Goal: Task Accomplishment & Management: Use online tool/utility

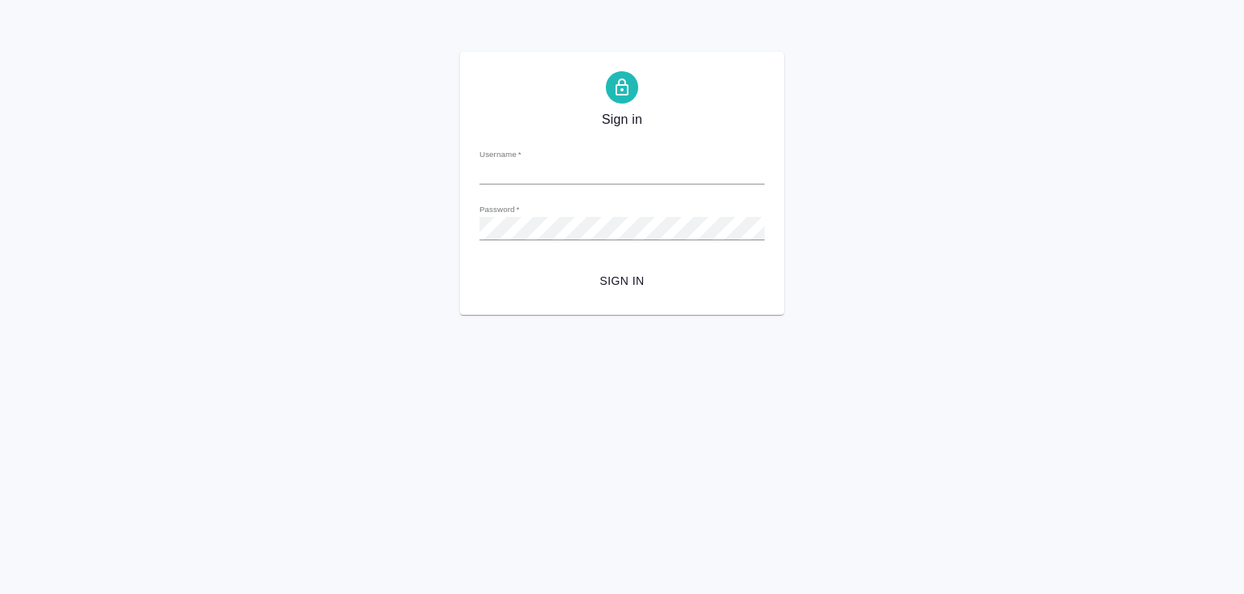
type input "y.lebedeva@awatera.com"
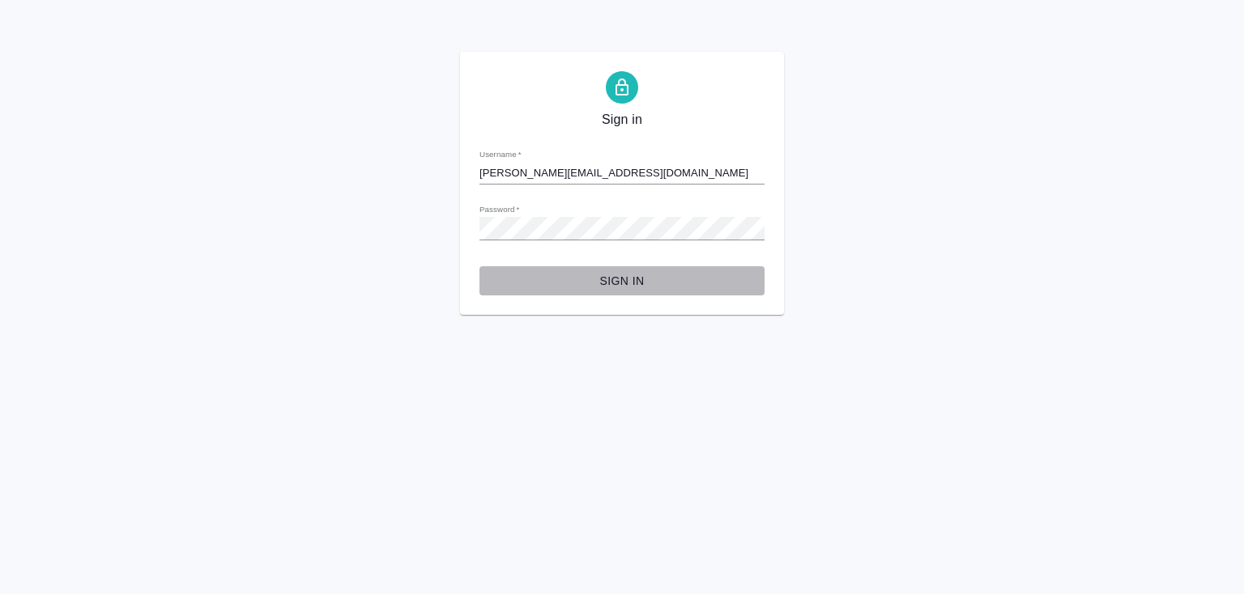
click at [619, 286] on span "Sign in" at bounding box center [621, 281] width 259 height 20
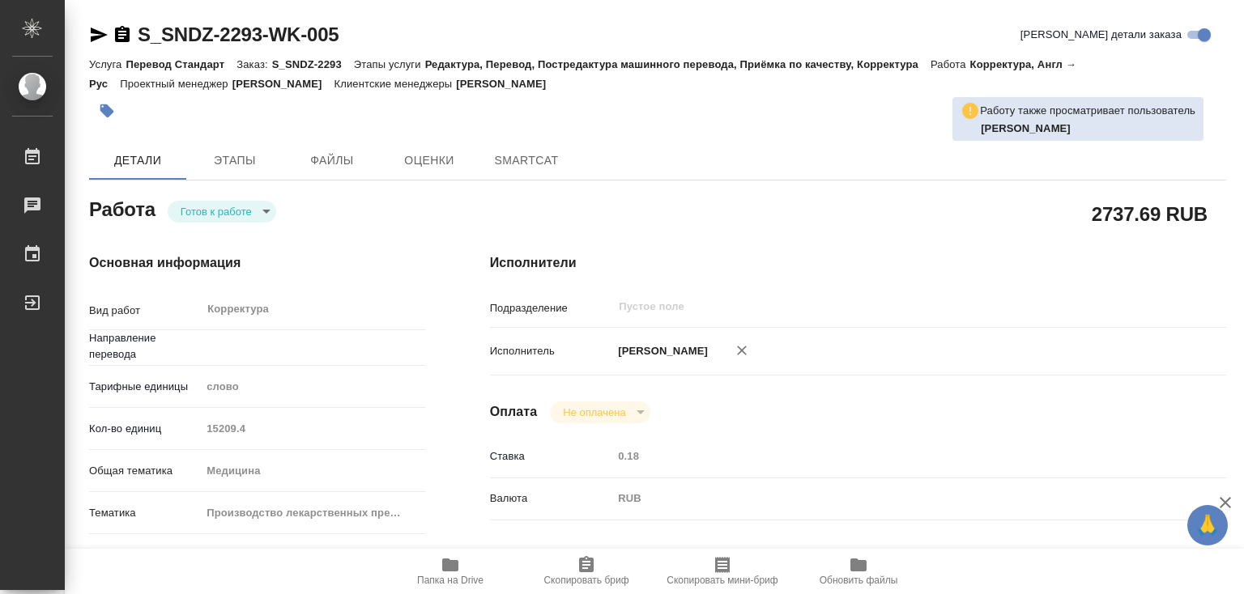
type textarea "x"
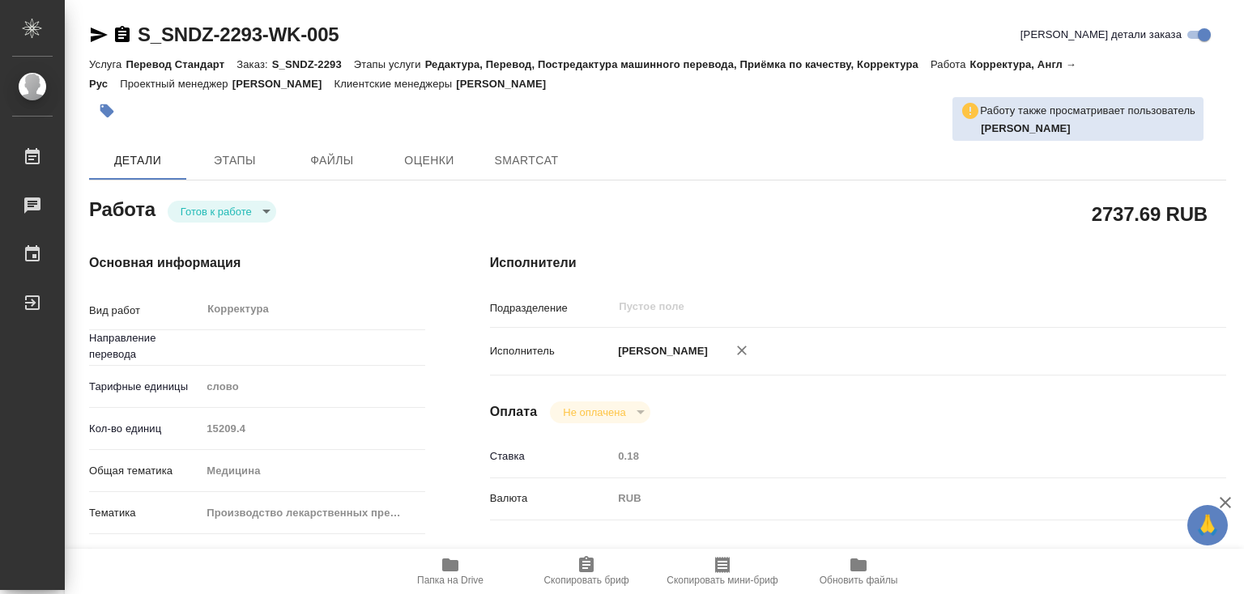
type textarea "x"
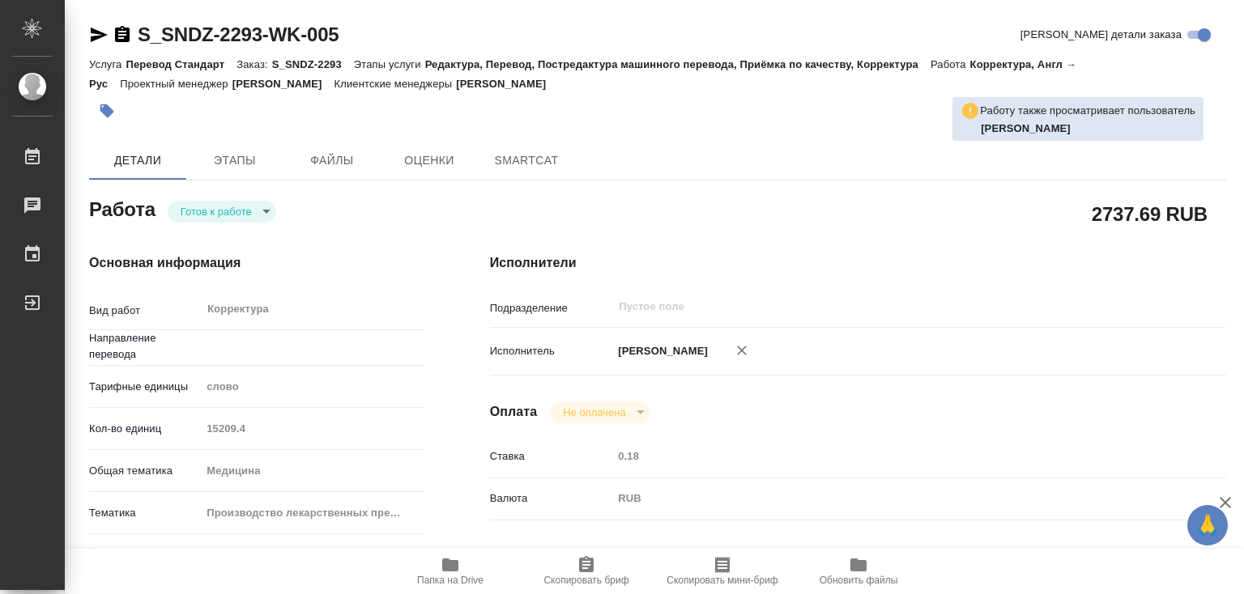
type textarea "x"
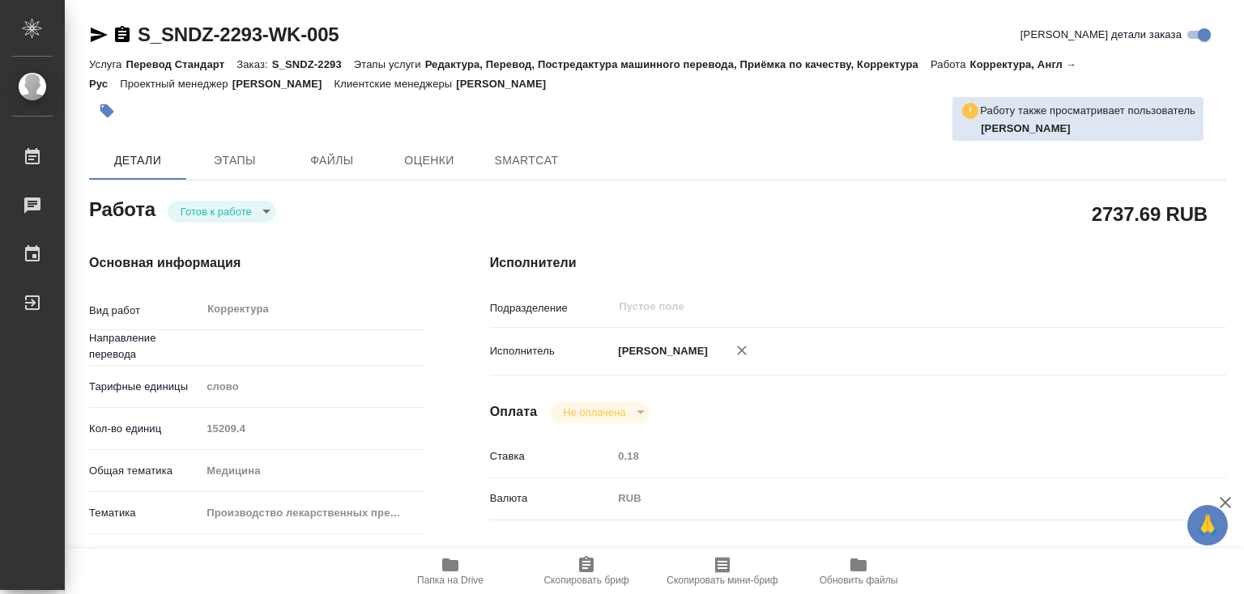
type textarea "x"
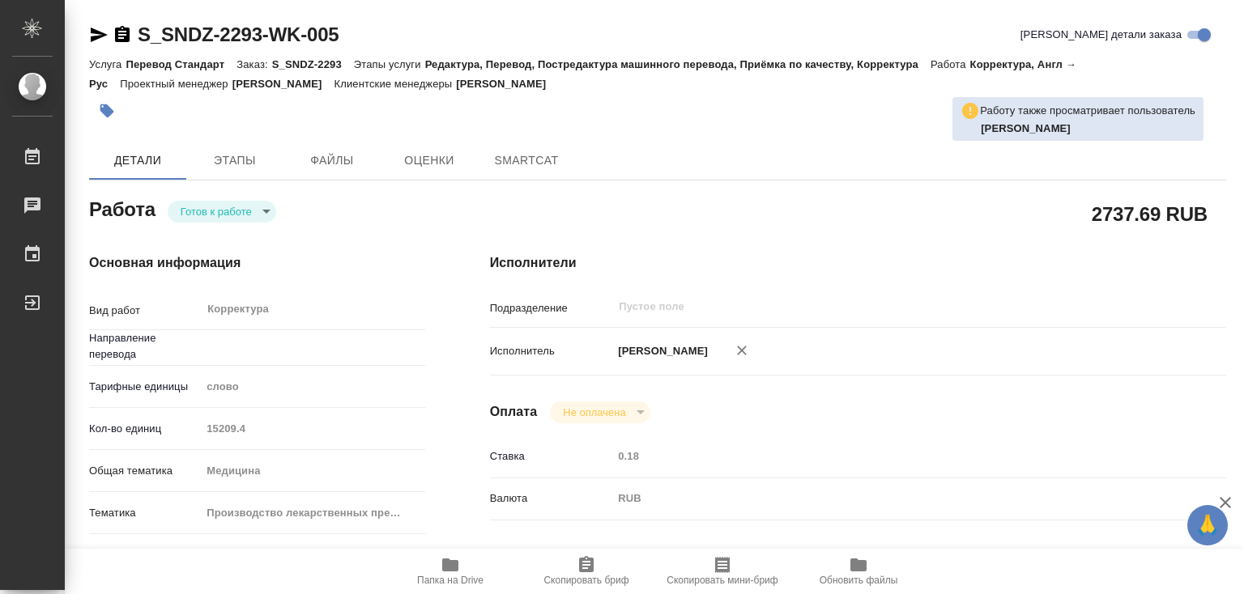
type textarea "x"
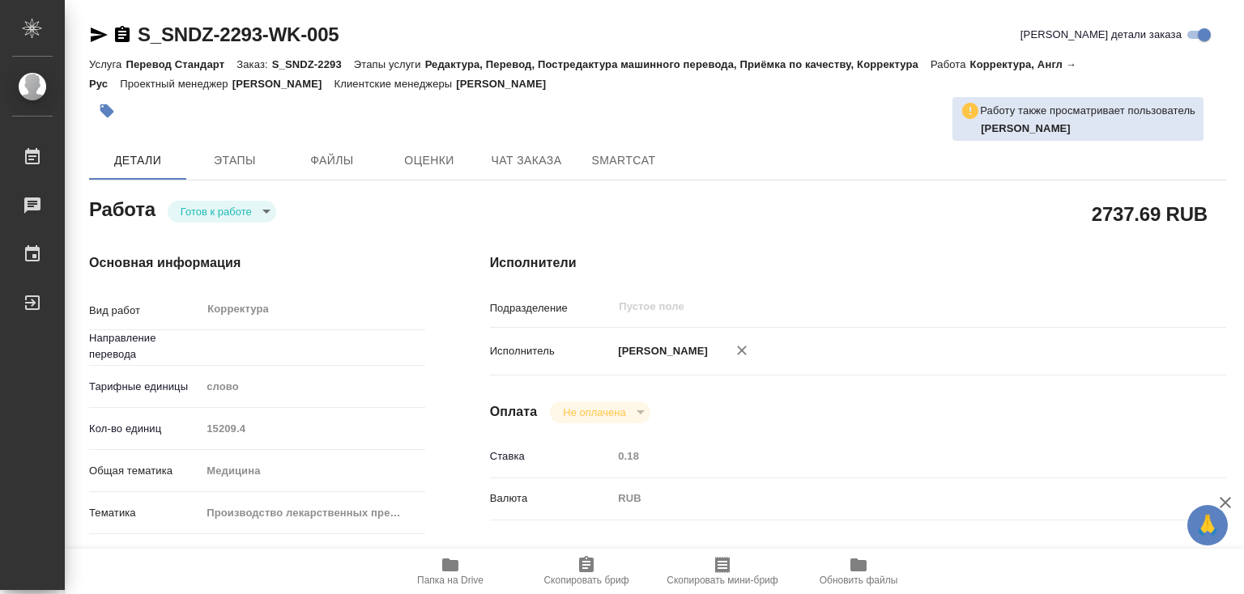
type textarea "x"
type input "англ-рус"
type textarea "x"
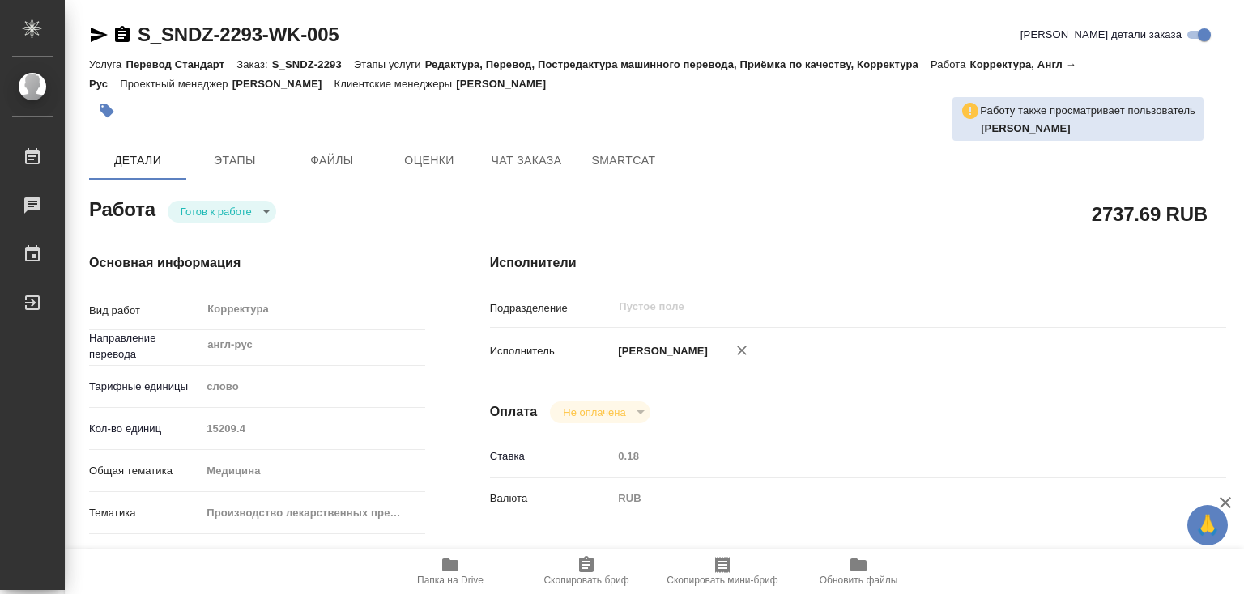
type textarea "x"
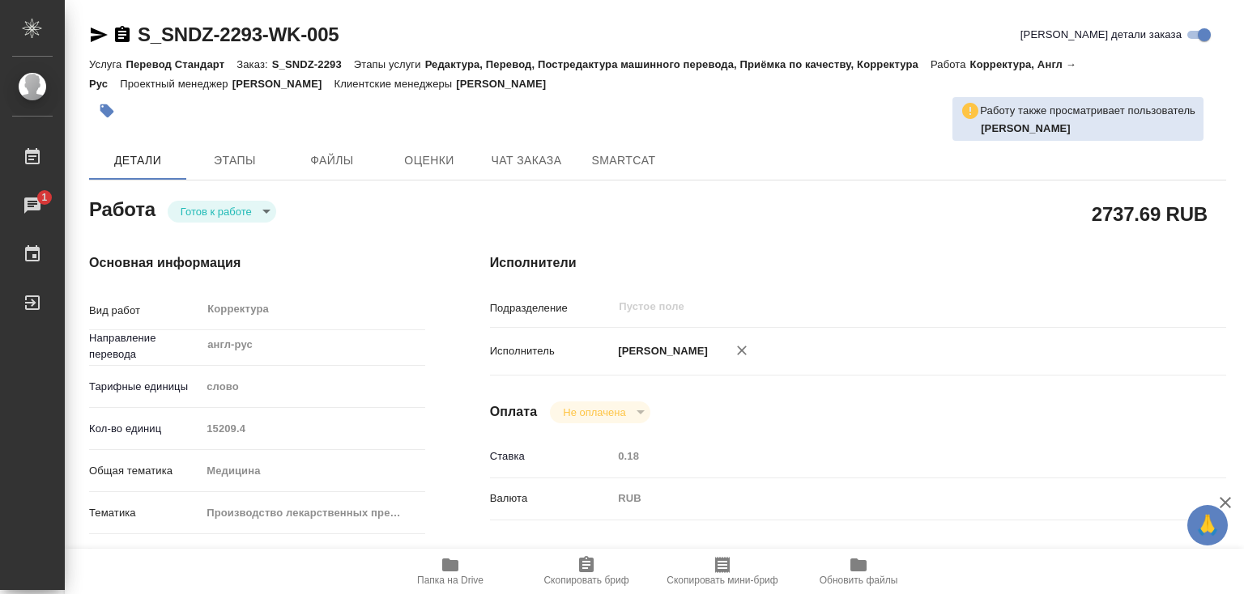
type textarea "x"
drag, startPoint x: 273, startPoint y: 66, endPoint x: 341, endPoint y: 65, distance: 68.0
click at [341, 65] on p "S_SNDZ-2293" at bounding box center [313, 64] width 82 height 12
copy p "S_SNDZ-2293"
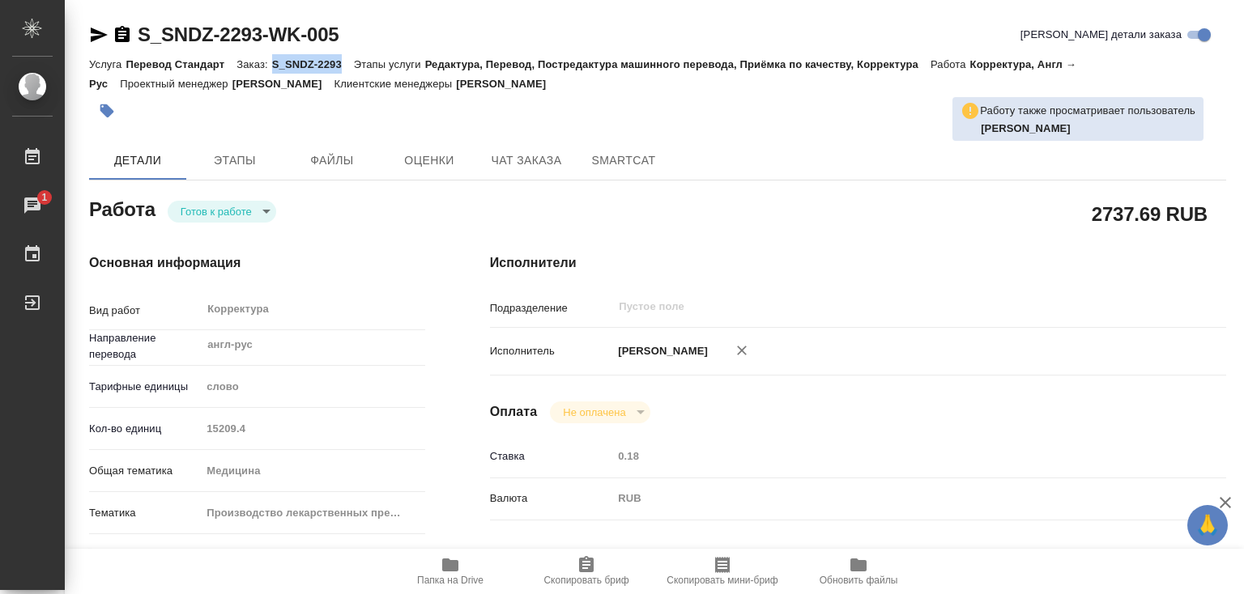
click at [449, 568] on icon "button" at bounding box center [450, 565] width 16 height 13
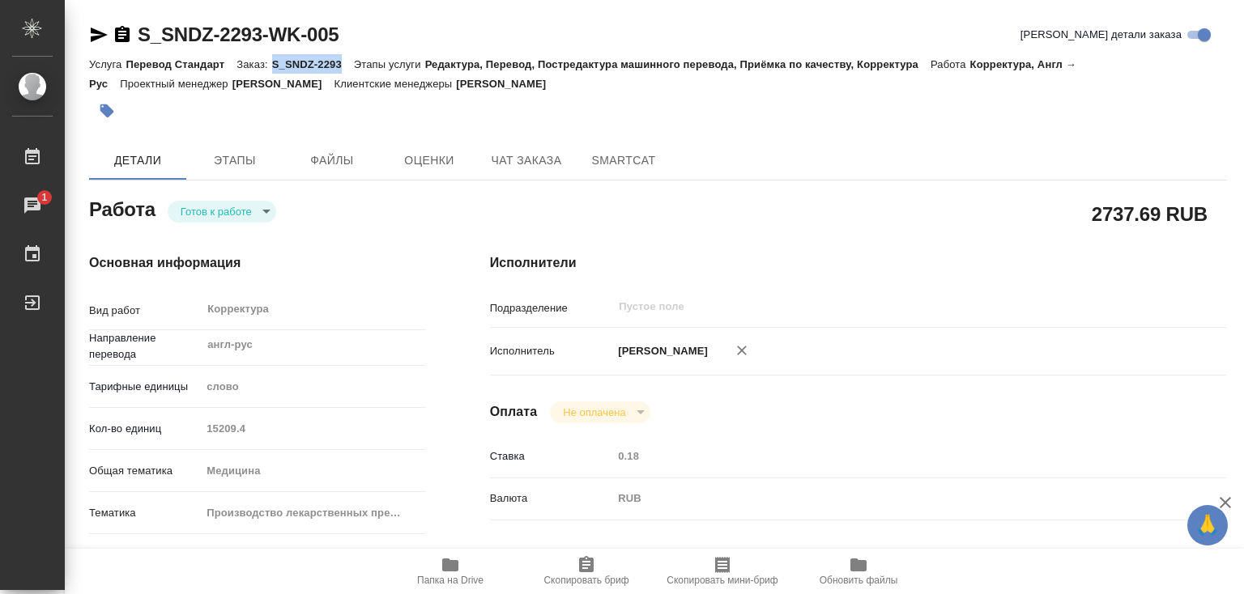
click at [300, 58] on div "Услуга Перевод Стандарт Заказ: S_SNDZ-2293 Этапы услуги Редактура, Перевод, Пос…" at bounding box center [657, 73] width 1137 height 39
drag, startPoint x: 275, startPoint y: 62, endPoint x: 342, endPoint y: 62, distance: 67.2
click at [342, 62] on p "S_SNDZ-2293" at bounding box center [313, 64] width 82 height 12
copy p "S_SNDZ-2293"
click at [262, 206] on body "🙏 .cls-1 fill:#fff; AWATERA Лебедева Юлия y.lebedeva Работы 1 Чаты График Выйти…" at bounding box center [622, 297] width 1244 height 594
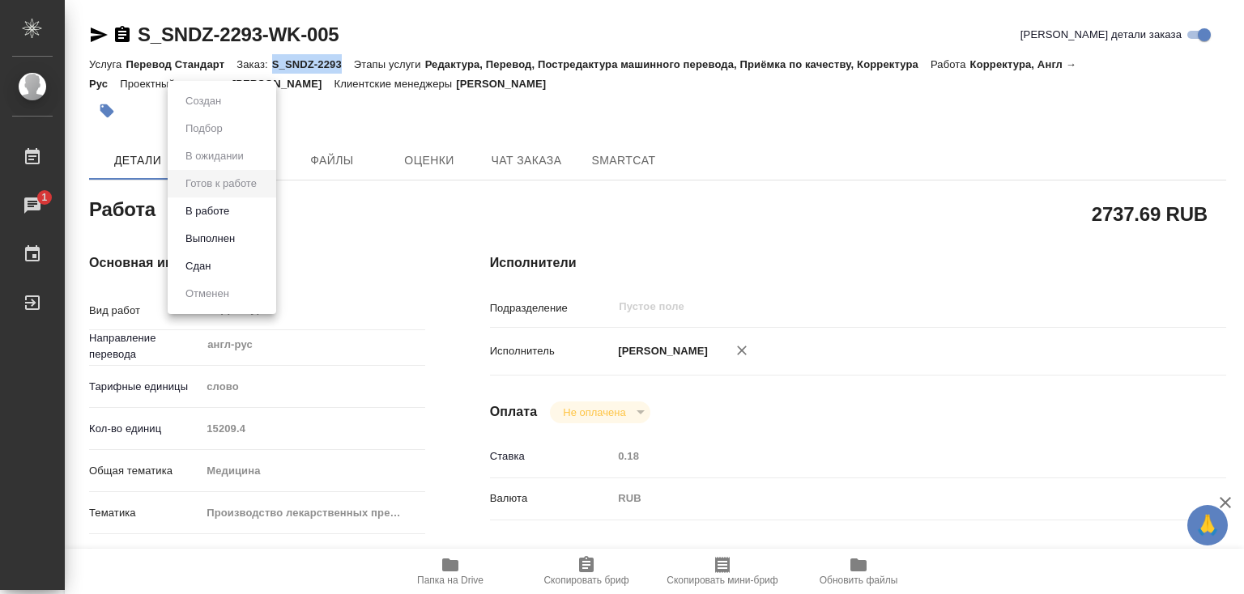
click at [245, 211] on li "В работе" at bounding box center [222, 212] width 108 height 28
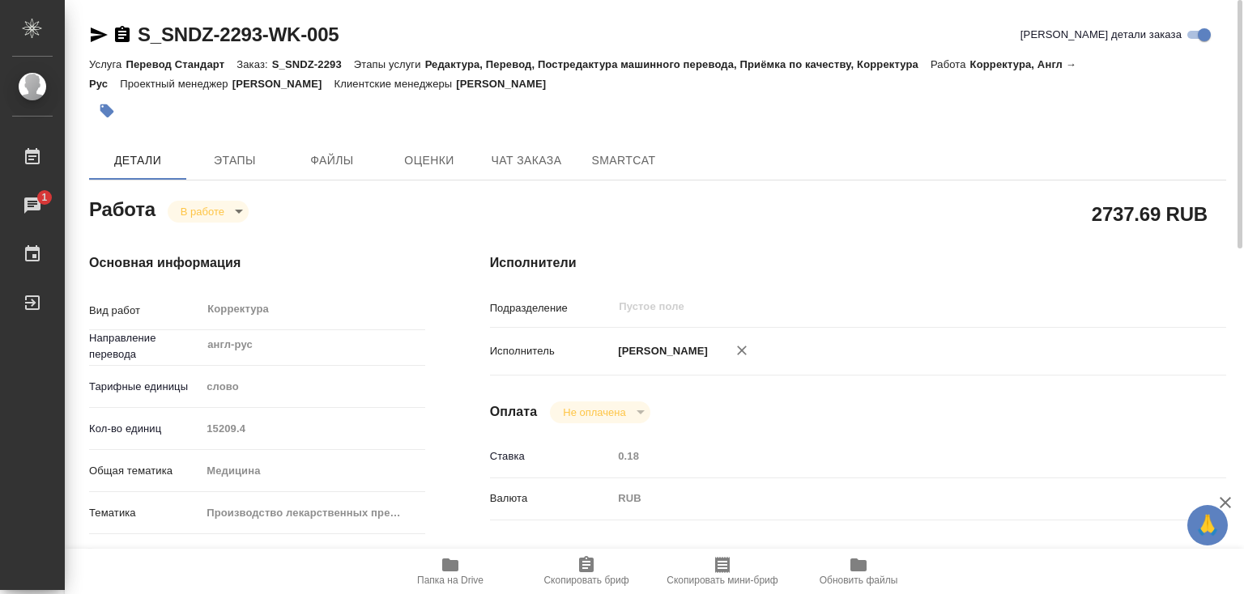
type textarea "x"
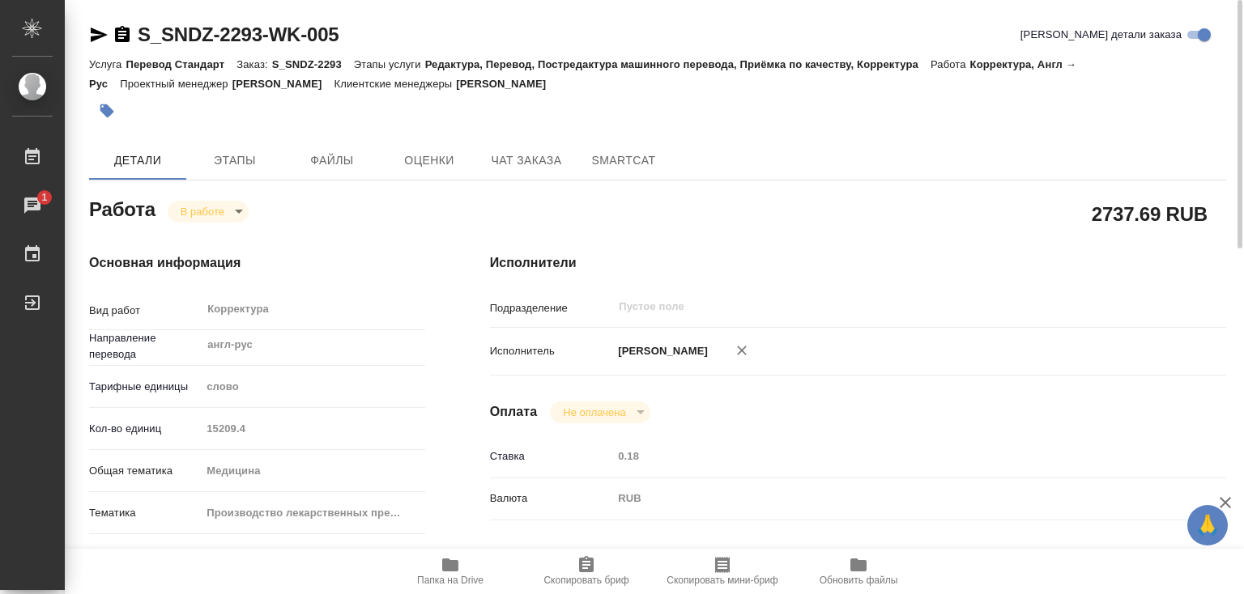
type textarea "x"
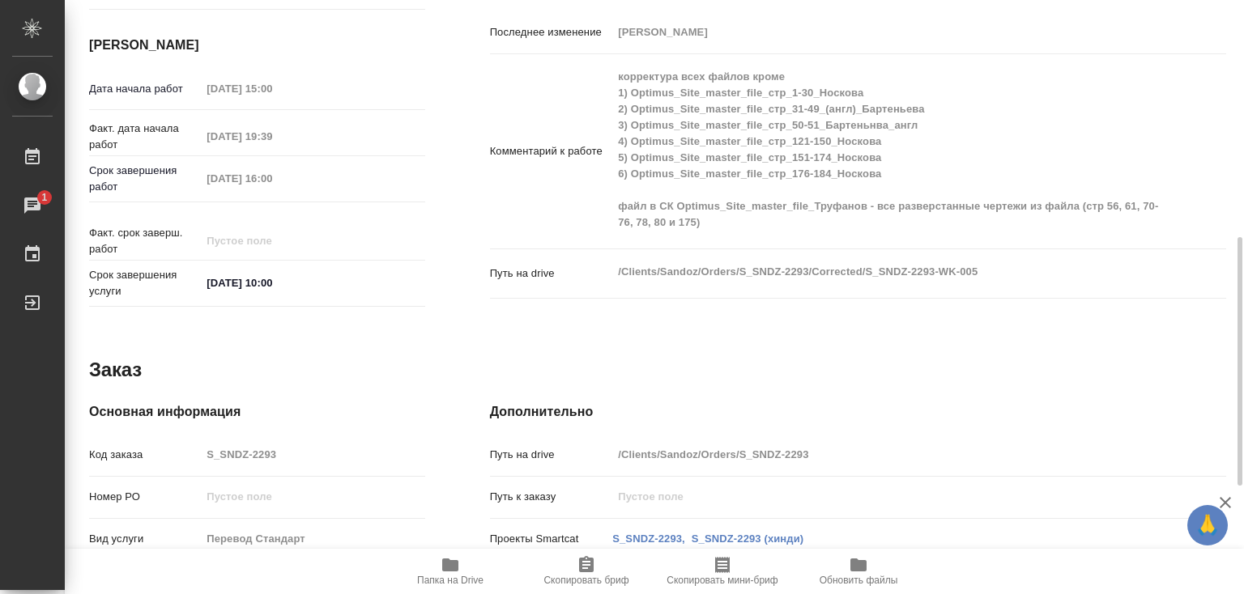
type textarea "x"
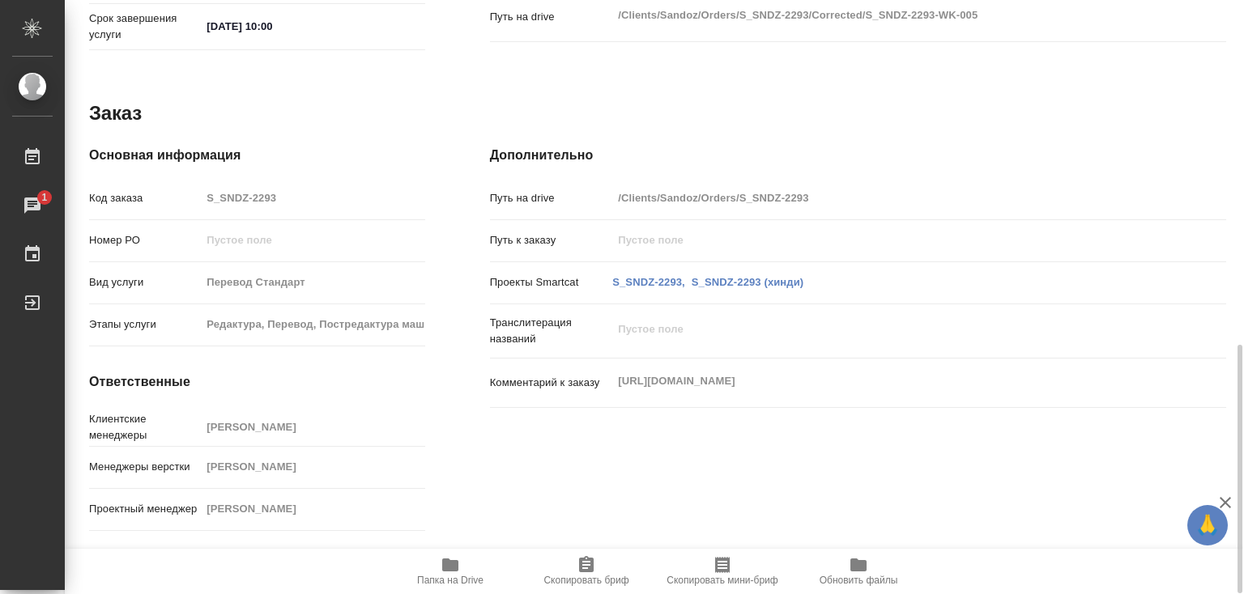
scroll to position [176, 0]
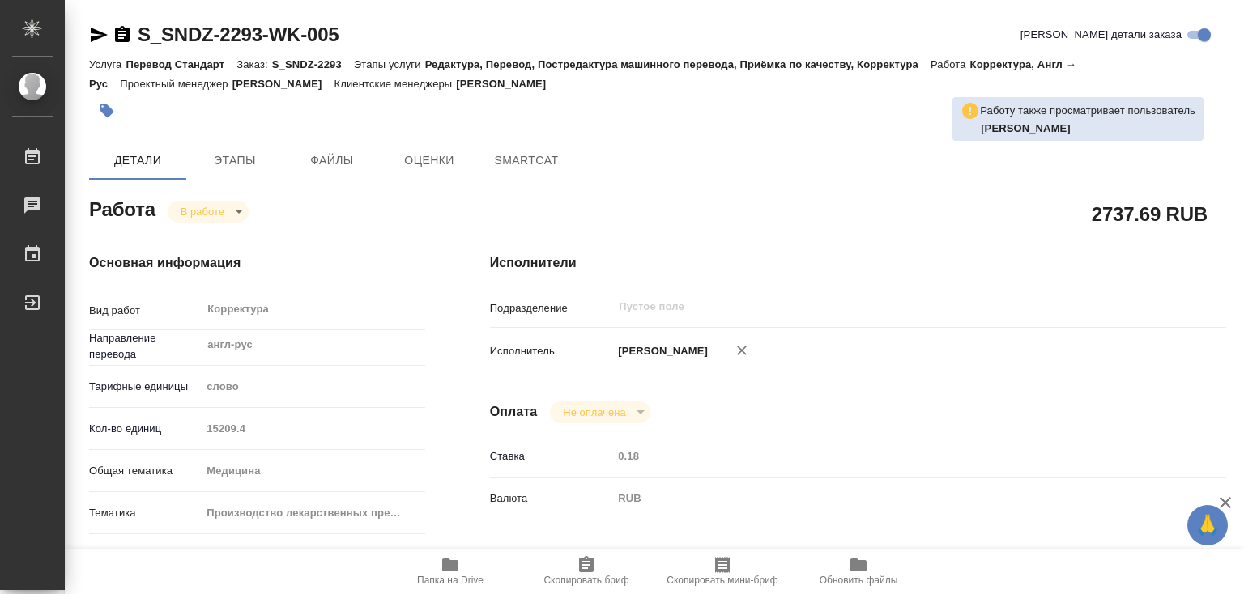
type textarea "x"
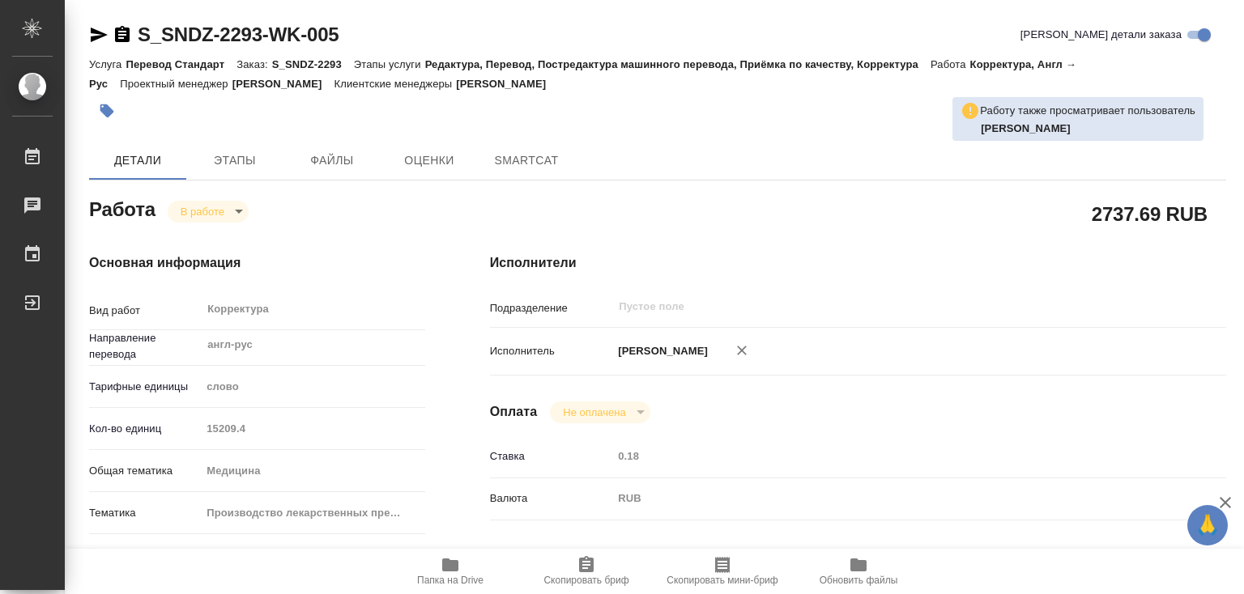
type textarea "x"
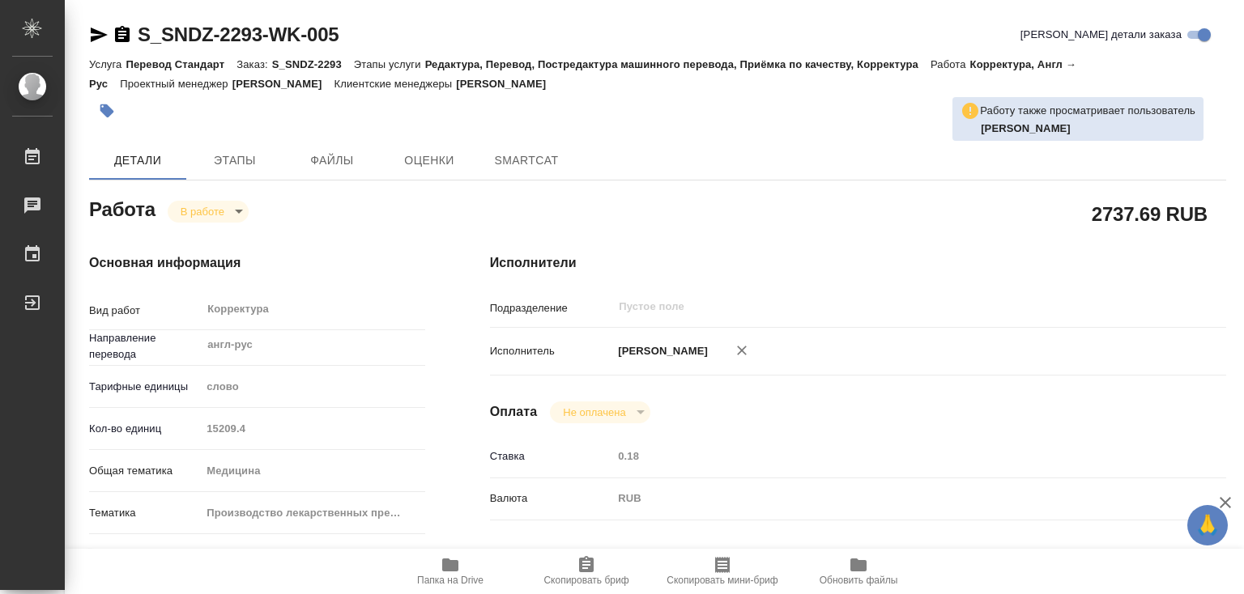
type textarea "x"
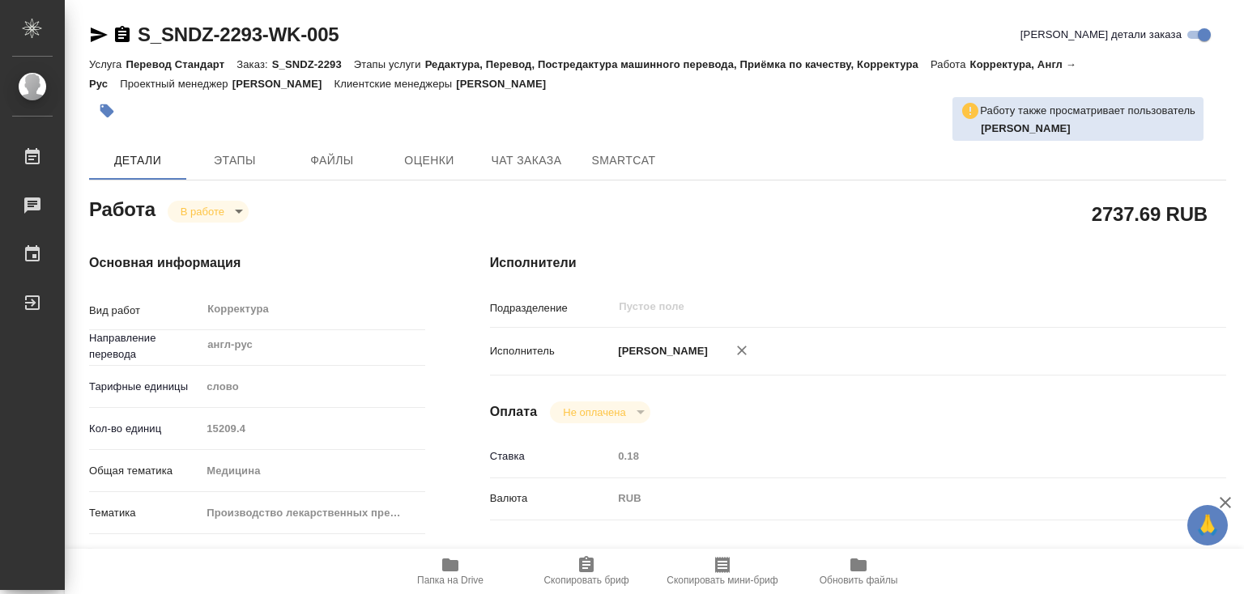
type textarea "x"
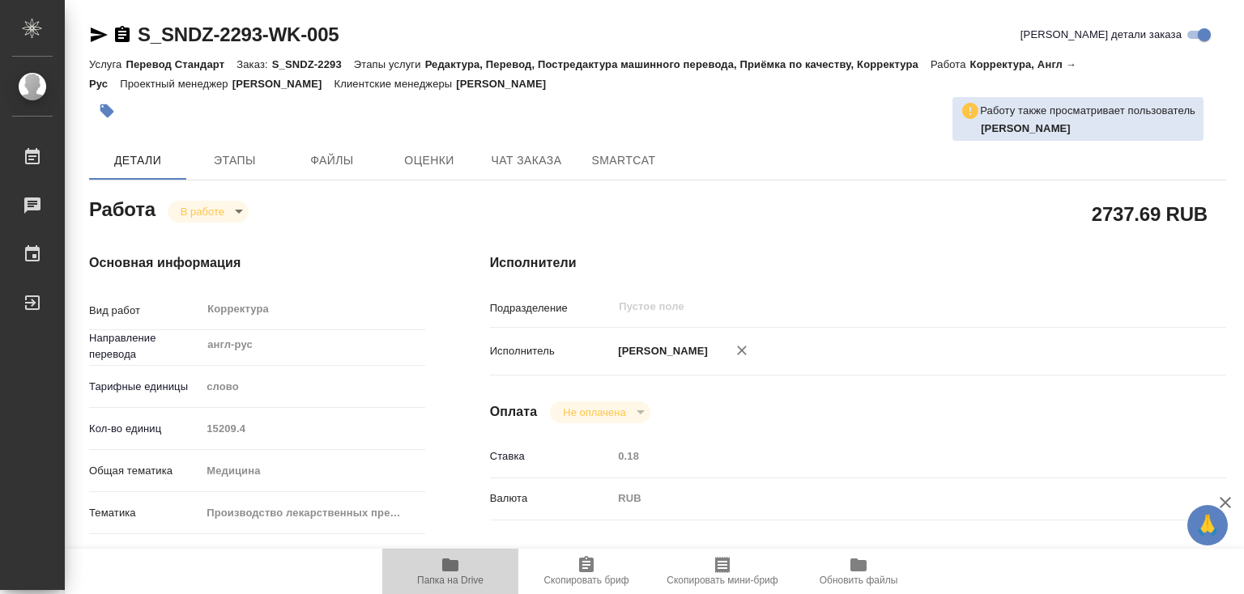
click at [444, 556] on icon "button" at bounding box center [449, 564] width 19 height 19
type textarea "x"
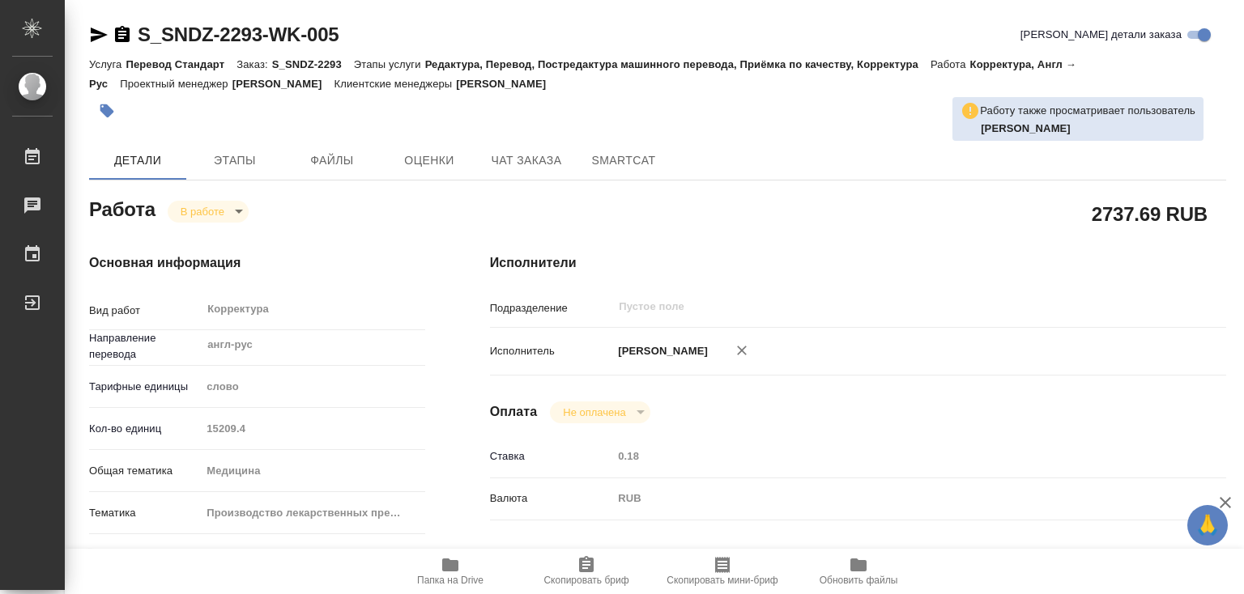
type textarea "x"
